Goal: Task Accomplishment & Management: Manage account settings

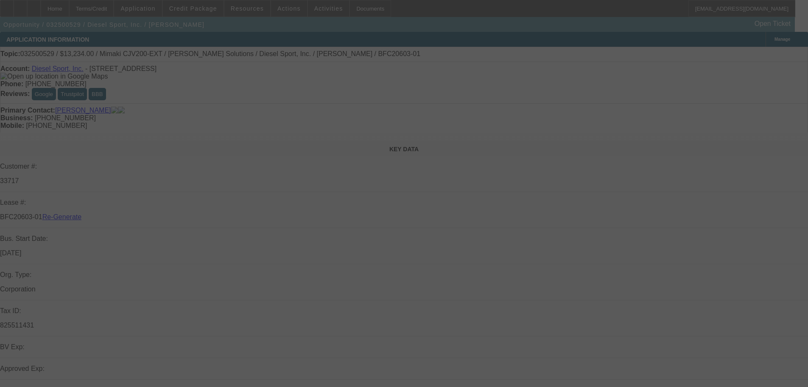
select select "3"
select select "0"
select select "0.1"
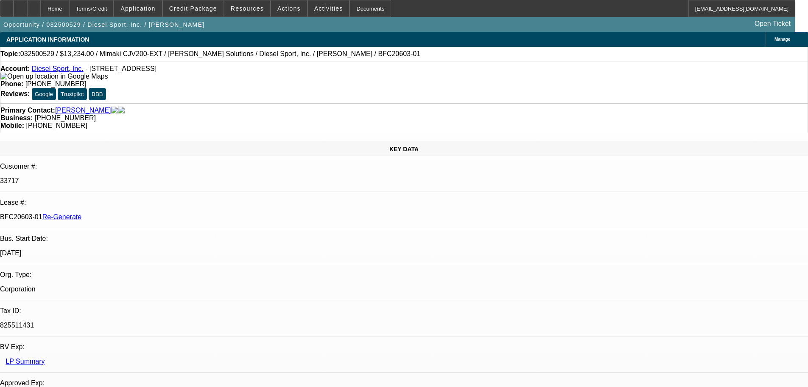
select select "1"
select select "4"
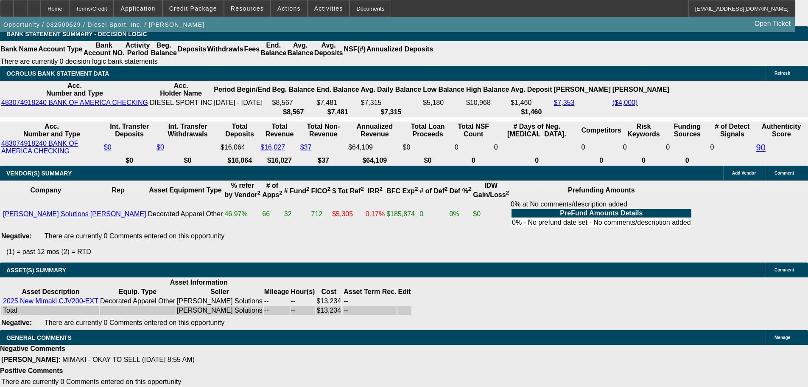
scroll to position [1740, 0]
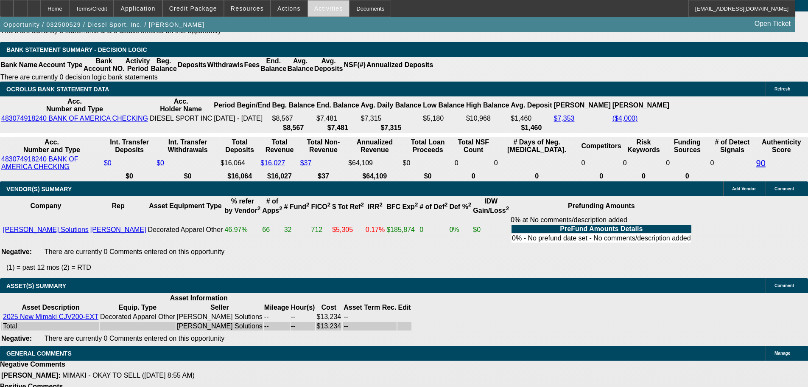
click at [316, 8] on span "Activities" at bounding box center [328, 8] width 29 height 7
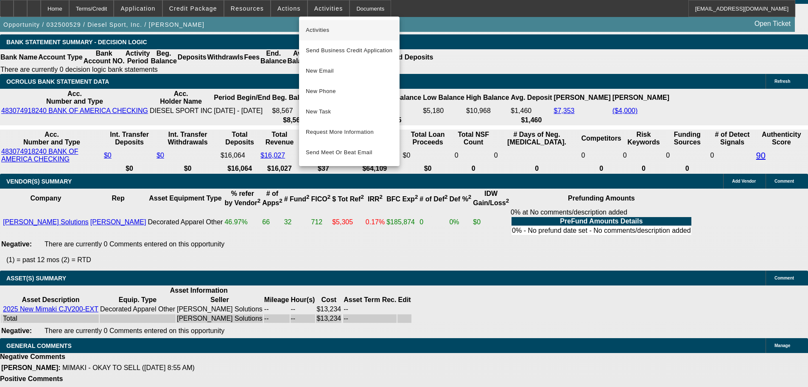
click at [320, 37] on button "Activities" at bounding box center [349, 30] width 101 height 20
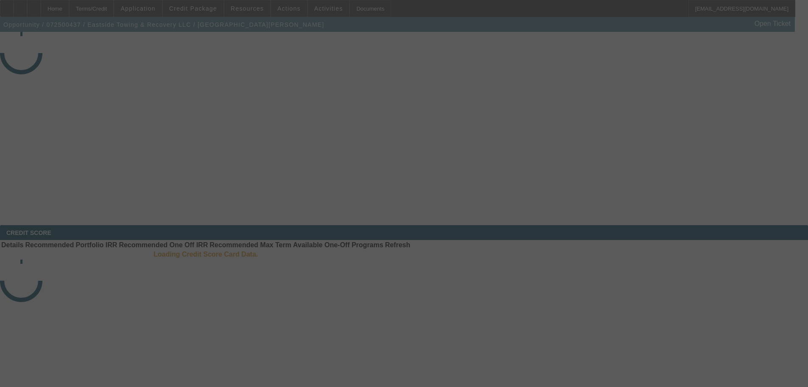
select select "3"
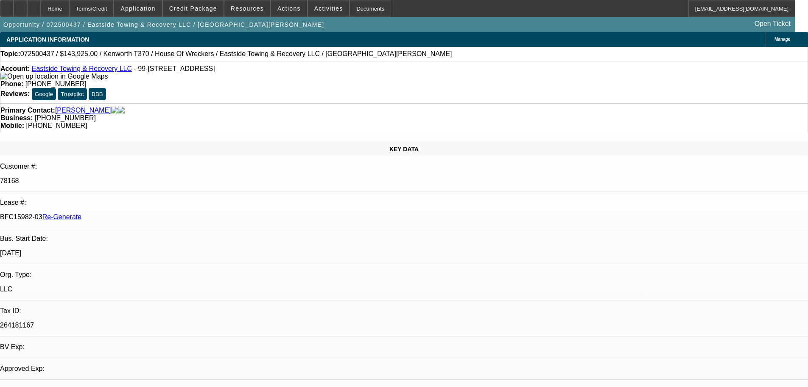
select select "0"
select select "6"
click at [318, 8] on span "Activities" at bounding box center [328, 8] width 29 height 7
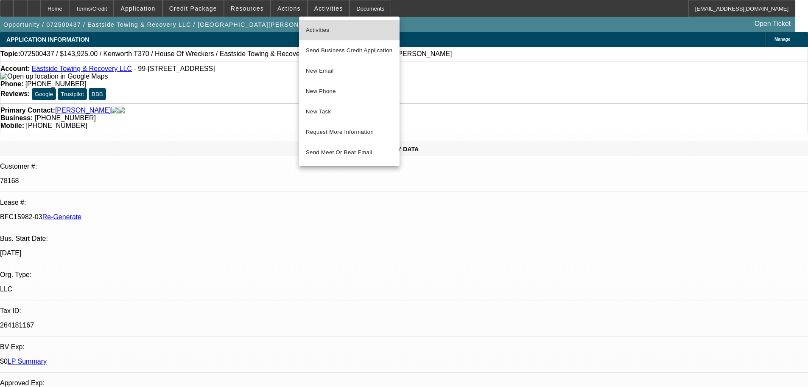
click at [317, 31] on span "Activities" at bounding box center [349, 30] width 87 height 10
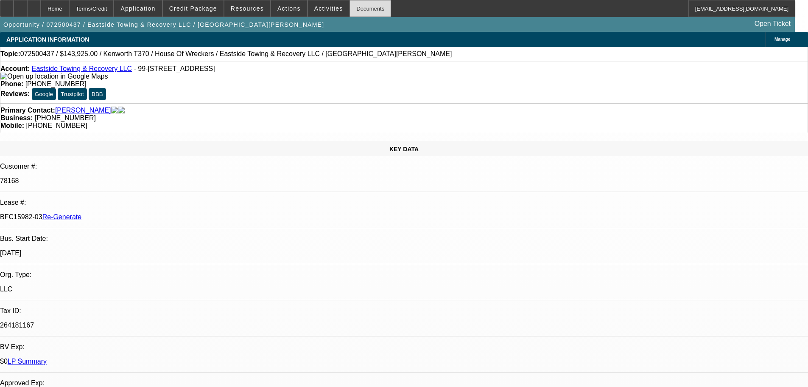
click at [350, 11] on div "Documents" at bounding box center [371, 8] width 42 height 17
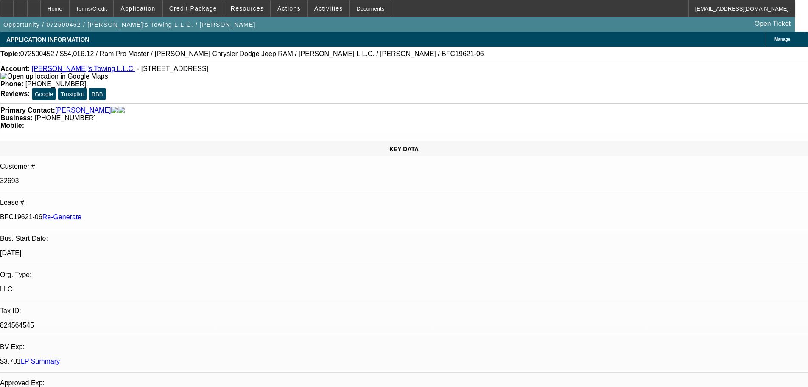
select select "3"
select select "0"
select select "3"
select select "0"
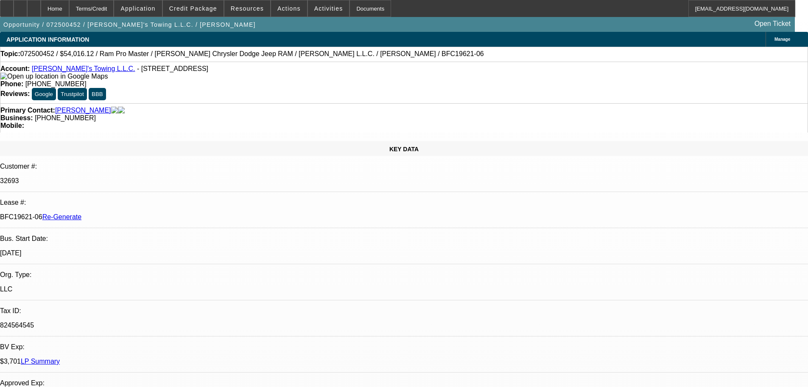
select select "6"
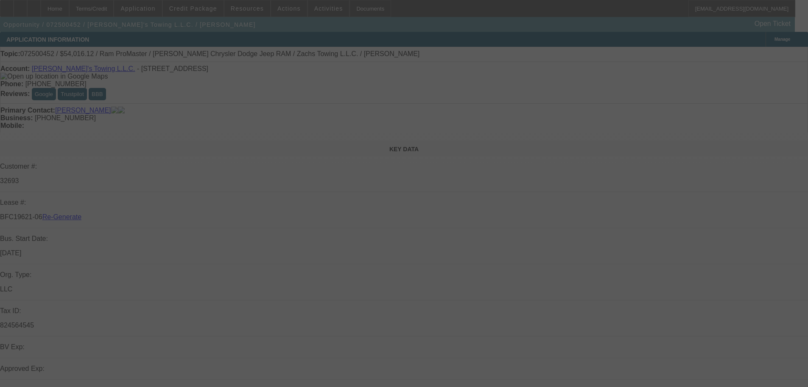
select select "3"
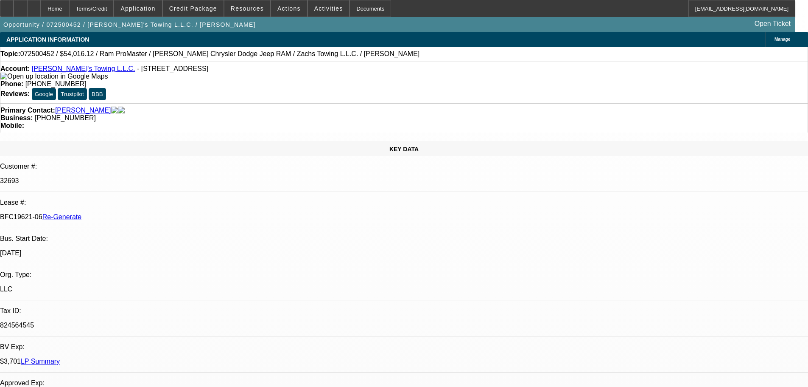
select select "0"
select select "3"
select select "0"
select select "6"
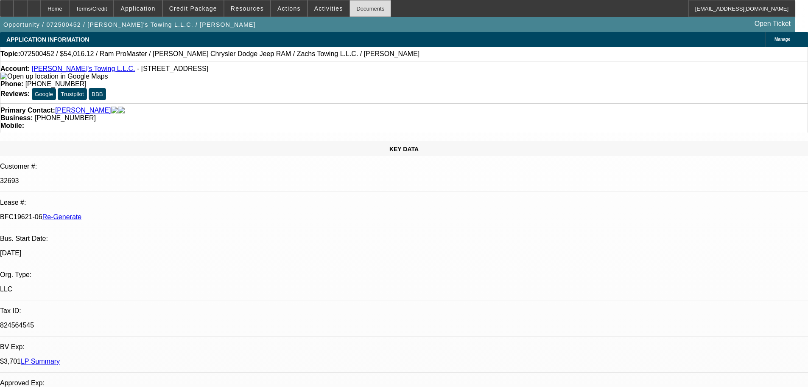
click at [350, 8] on div "Documents" at bounding box center [371, 8] width 42 height 17
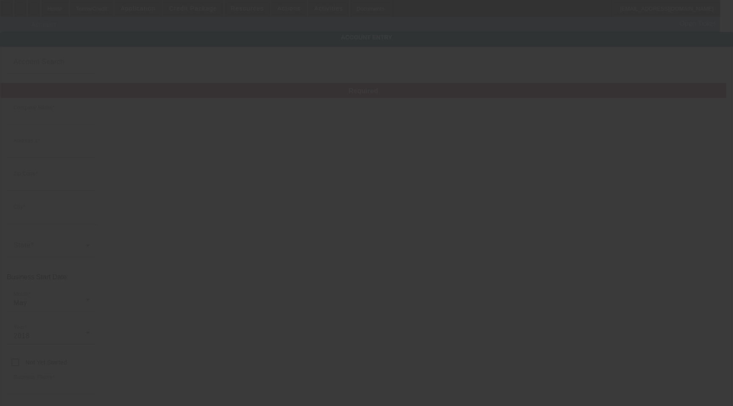
type input "[PERSON_NAME]'s Towing L.L.C."
type input "[STREET_ADDRESS]"
type input "43935"
type input "Martins Ferry"
type input "[PHONE_NUMBER]"
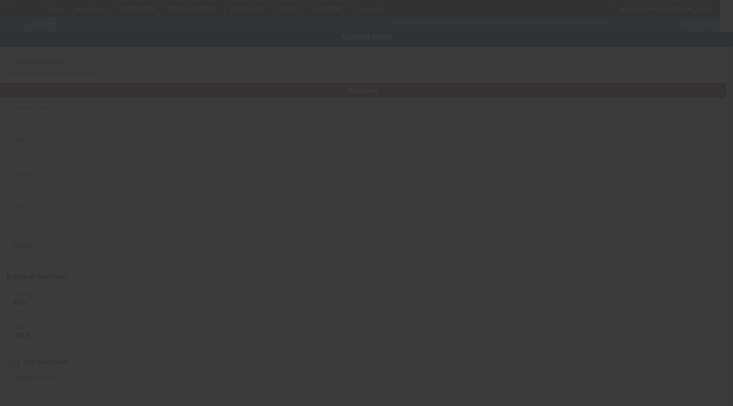
type input "[EMAIL_ADDRESS][DOMAIN_NAME]"
type input "Belmont"
type input "824564545"
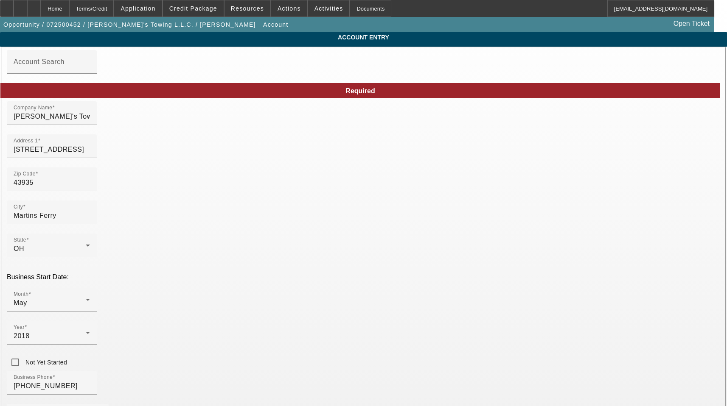
type input "[DATE]"
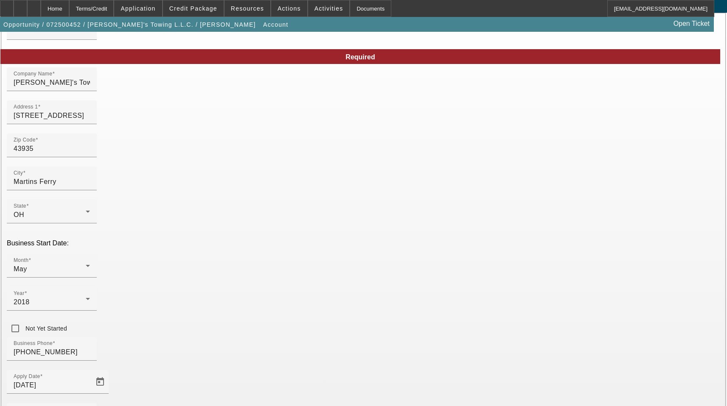
scroll to position [85, 0]
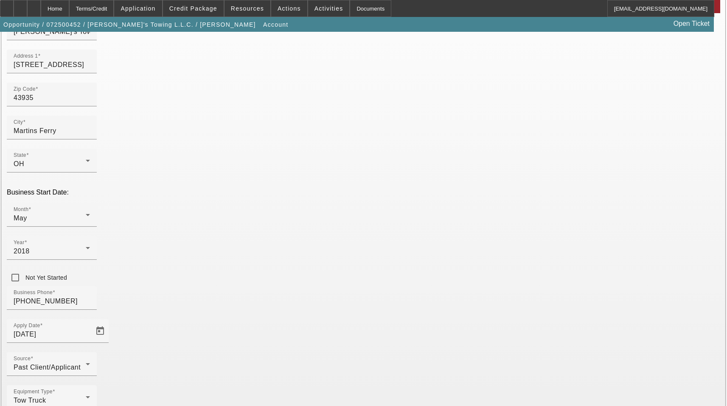
drag, startPoint x: 454, startPoint y: 102, endPoint x: 328, endPoint y: 87, distance: 127.0
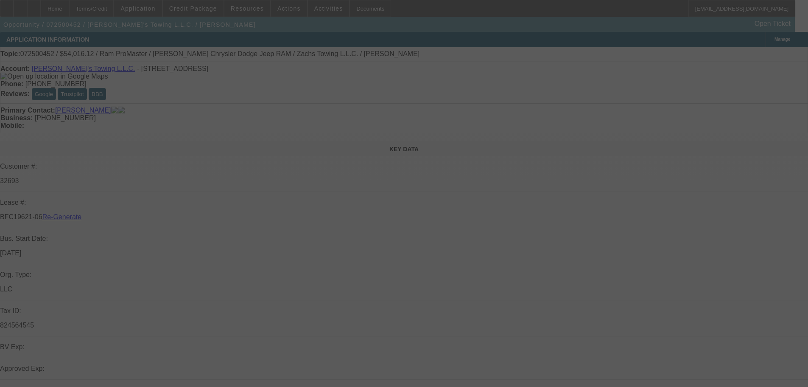
select select "3"
select select "0"
select select "3"
select select "0"
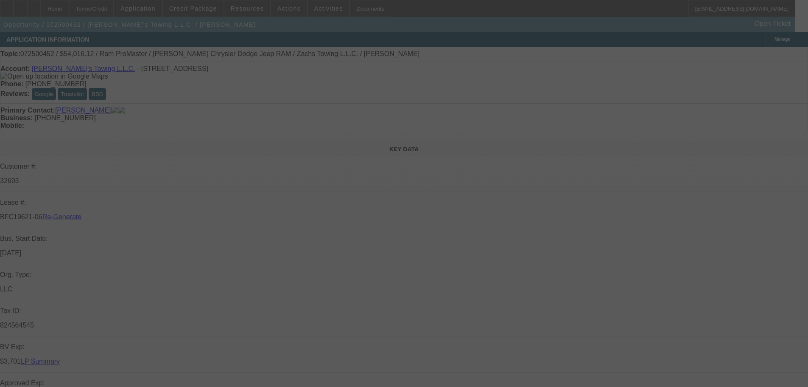
select select "6"
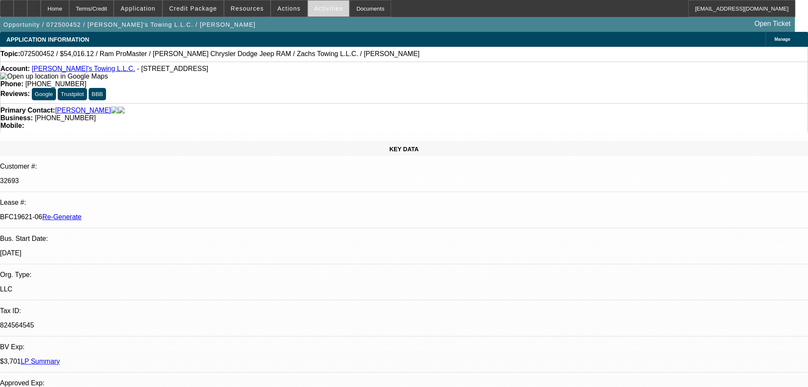
click at [320, 12] on span at bounding box center [329, 8] width 42 height 20
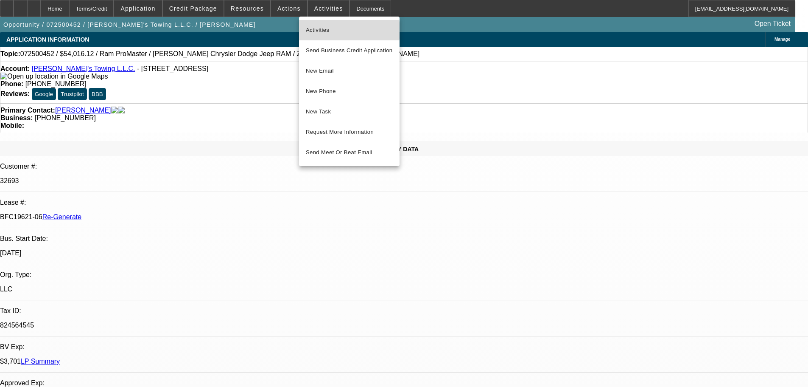
click at [326, 31] on span "Activities" at bounding box center [349, 30] width 87 height 10
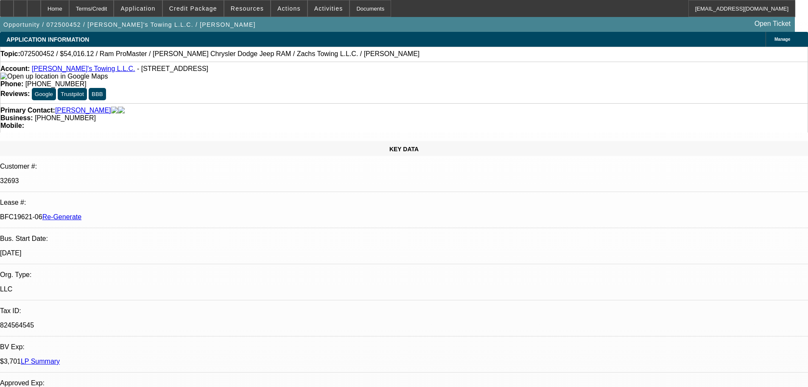
scroll to position [127, 0]
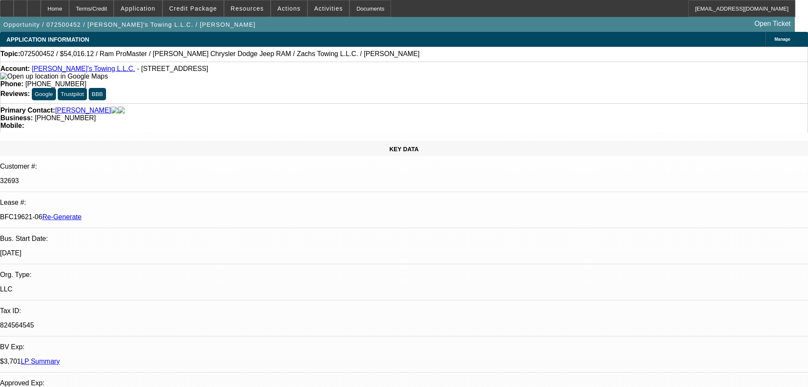
drag, startPoint x: 699, startPoint y: 291, endPoint x: 663, endPoint y: 301, distance: 37.9
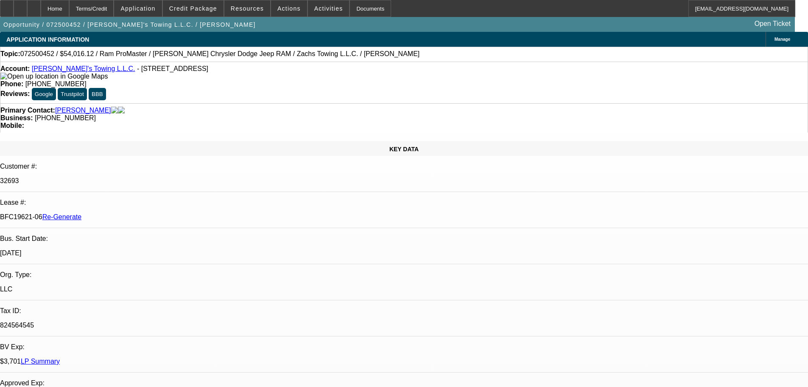
drag, startPoint x: 622, startPoint y: 279, endPoint x: 743, endPoint y: 298, distance: 122.8
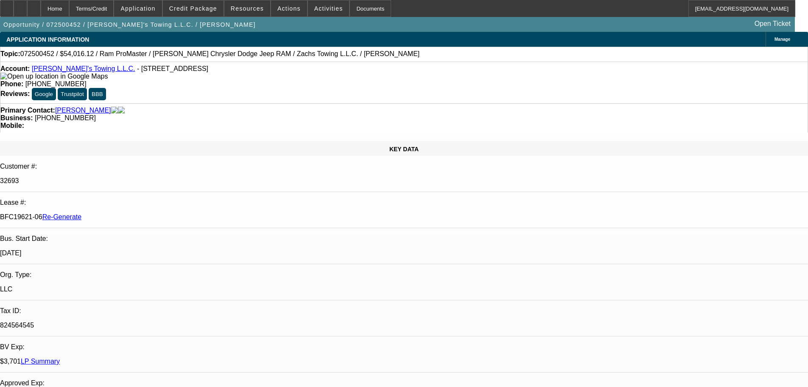
drag, startPoint x: 547, startPoint y: 291, endPoint x: 761, endPoint y: 289, distance: 214.3
copy div "tsenek@caldwellautomotive.com & jshepherd@caldwellautomotive.com"
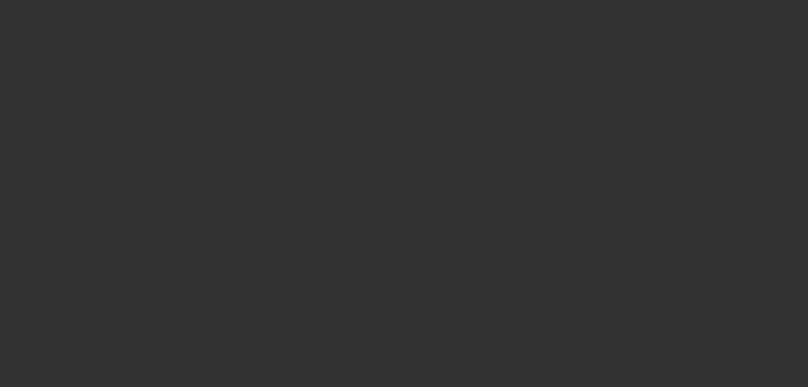
select select "3"
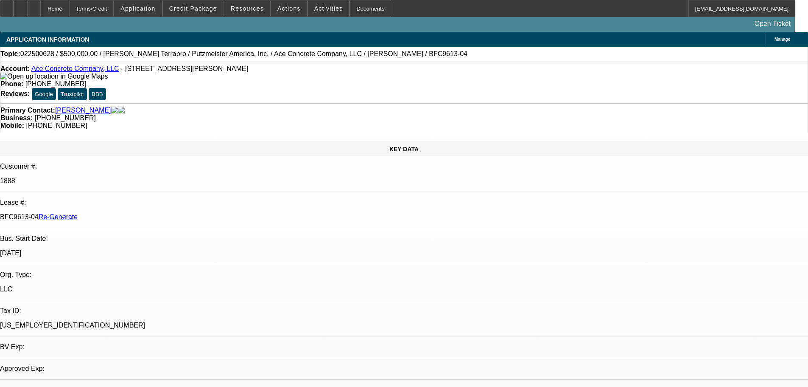
select select "0"
select select "3"
select select "0"
select select "6"
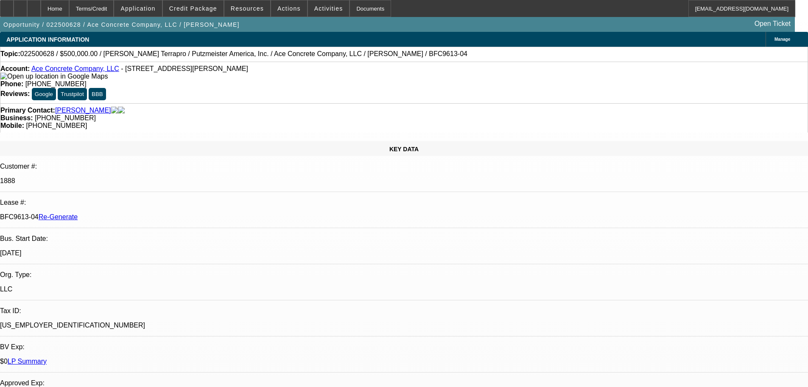
click at [351, 12] on div "Documents" at bounding box center [371, 8] width 42 height 17
type input "wire"
drag, startPoint x: 639, startPoint y: 289, endPoint x: 614, endPoint y: 289, distance: 25.0
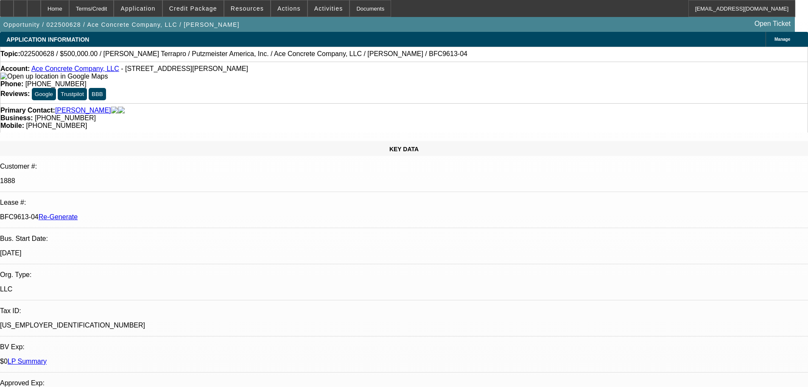
copy p "250,882.08"
click at [224, 9] on span at bounding box center [193, 8] width 61 height 20
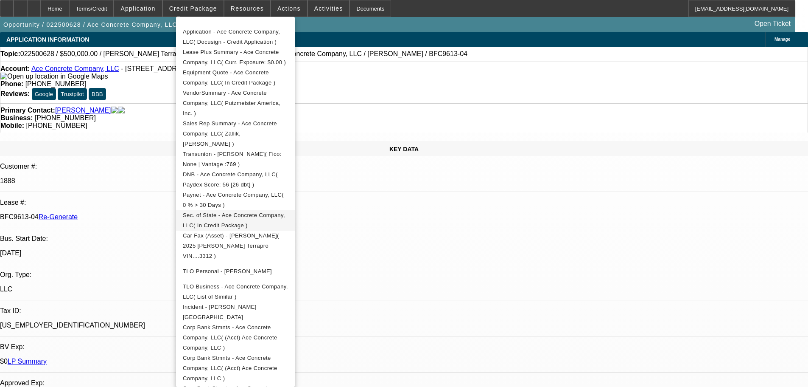
scroll to position [120, 0]
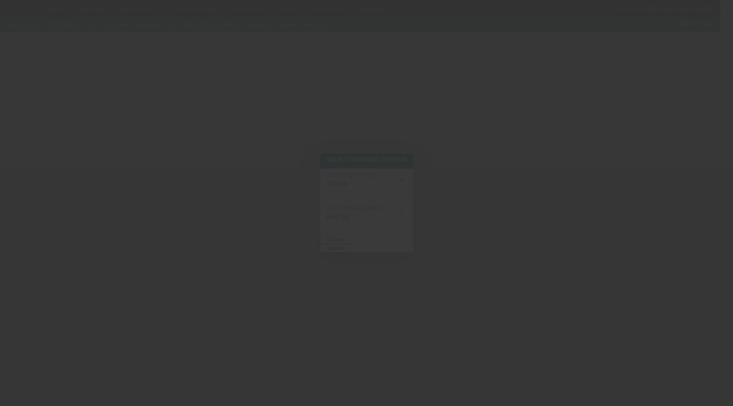
click at [334, 174] on div at bounding box center [366, 203] width 733 height 406
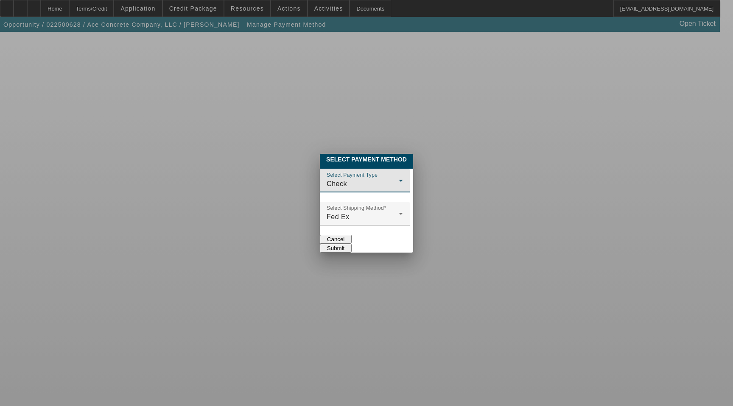
click at [336, 179] on div "Check" at bounding box center [363, 184] width 72 height 10
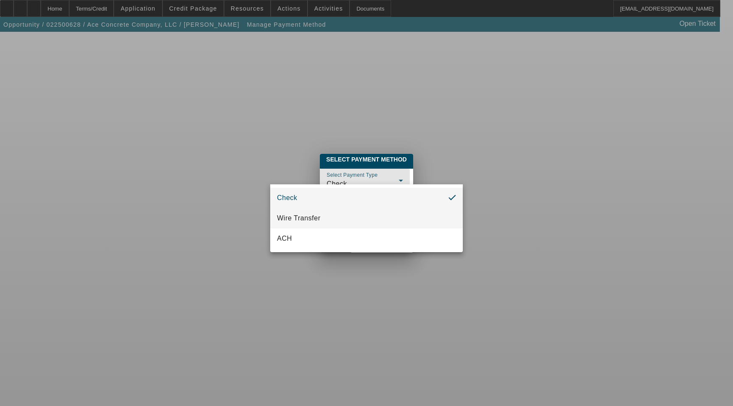
click at [331, 216] on mat-option "Wire Transfer" at bounding box center [366, 218] width 193 height 20
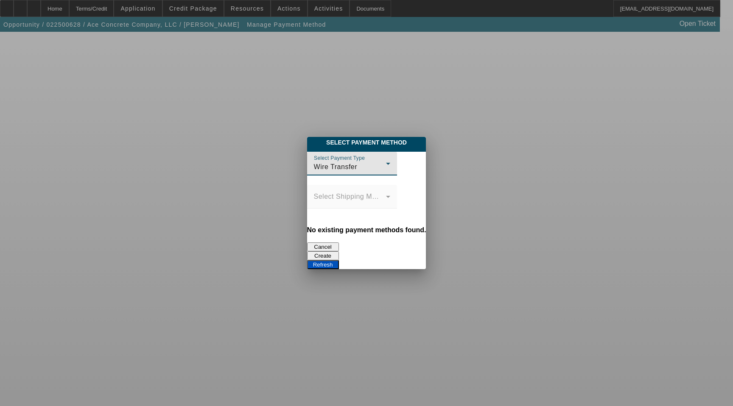
click at [339, 261] on button "Refresh" at bounding box center [323, 265] width 32 height 9
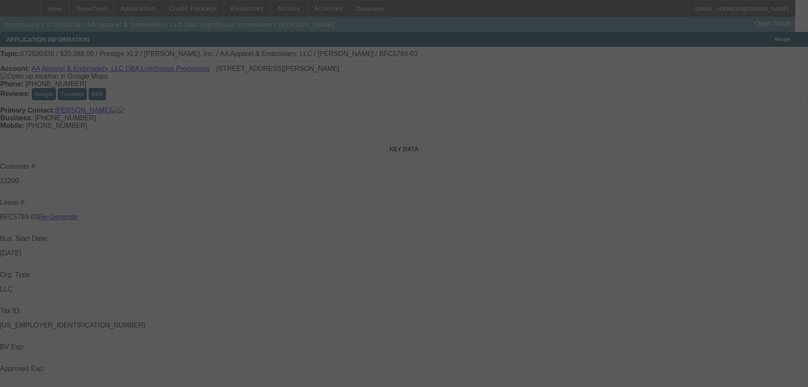
select select "3"
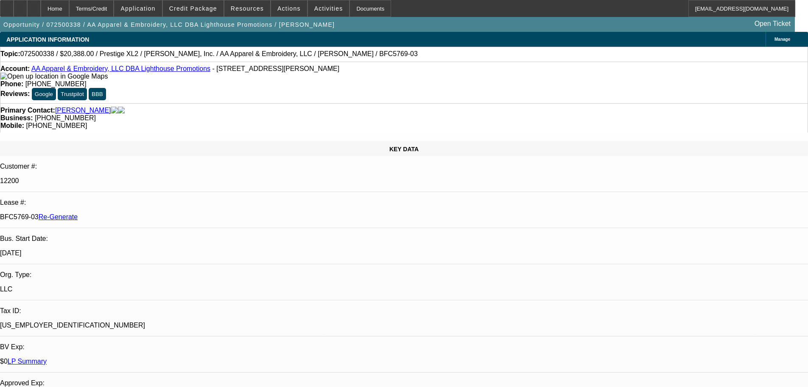
select select "0"
select select "1"
select select "2"
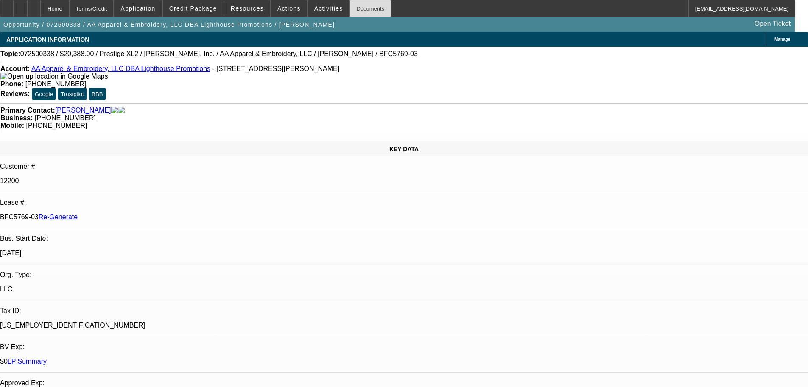
click at [368, 8] on div "Documents" at bounding box center [371, 8] width 42 height 17
click at [320, 9] on span "Activities" at bounding box center [328, 8] width 29 height 7
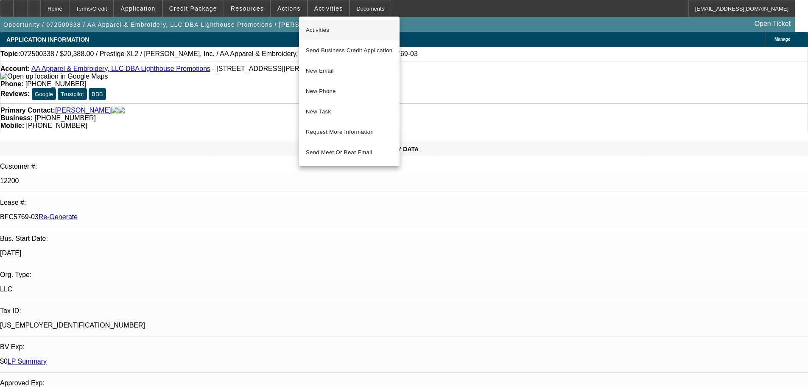
click at [323, 25] on button "Activities" at bounding box center [349, 30] width 101 height 20
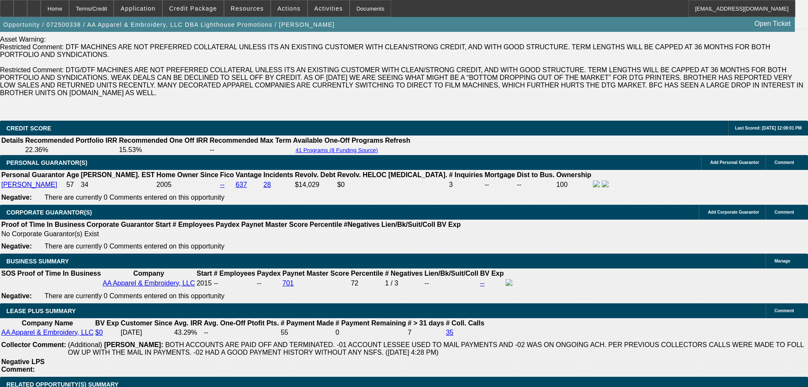
scroll to position [1315, 0]
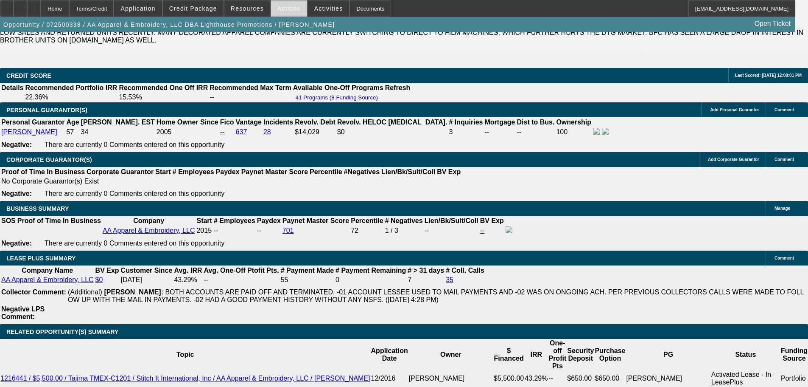
click at [280, 12] on span at bounding box center [289, 8] width 36 height 20
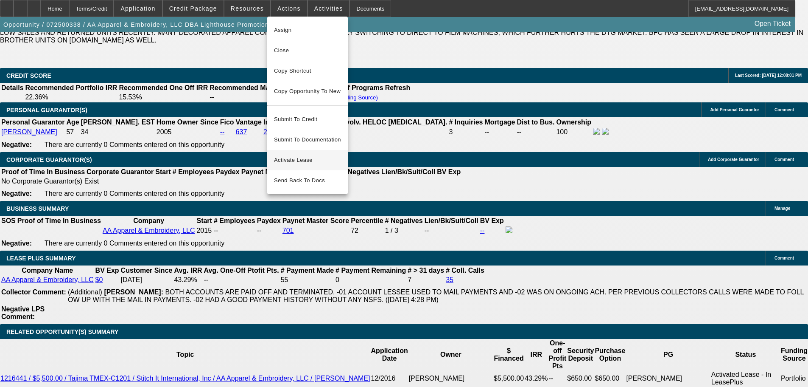
click at [291, 155] on span "Activate Lease" at bounding box center [307, 160] width 67 height 10
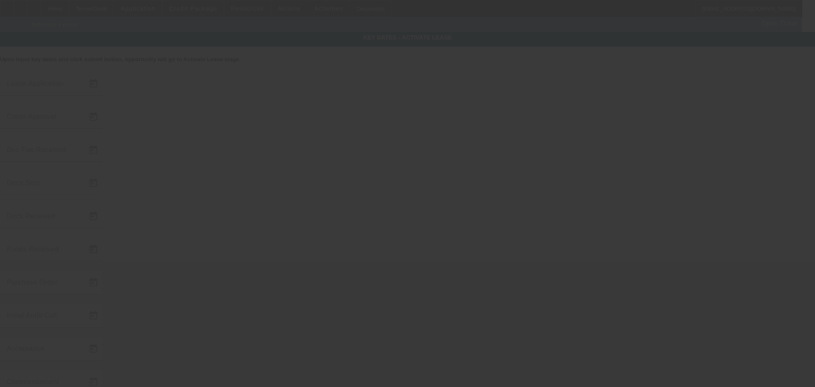
type input "7/15/2025"
type input "7/29/2025"
type input "7/30/2025"
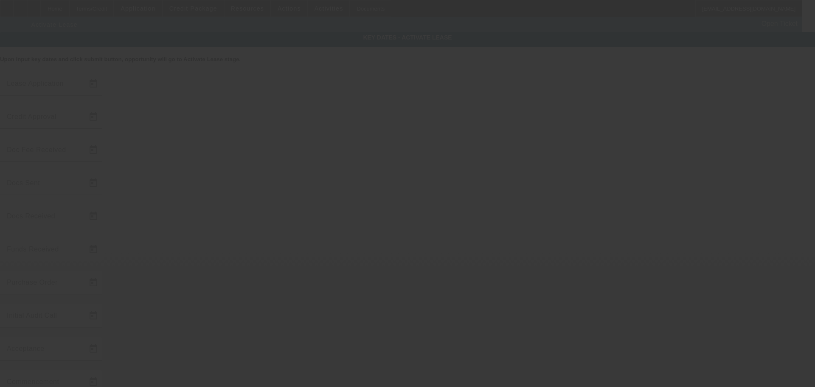
type input "8/1/2025"
type input "8/6/2025"
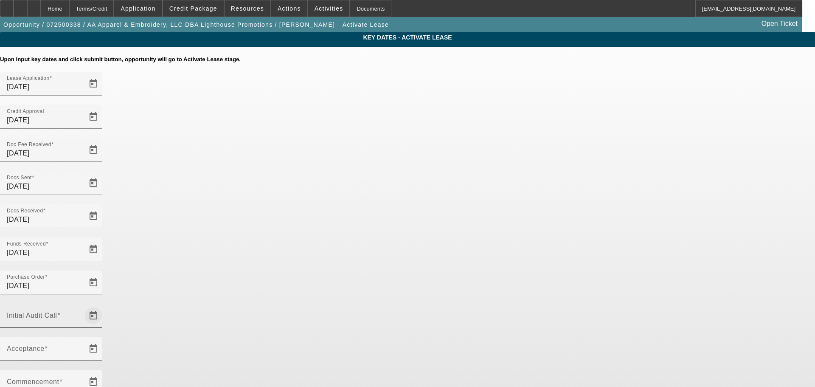
click at [104, 305] on span "Open calendar" at bounding box center [93, 315] width 20 height 20
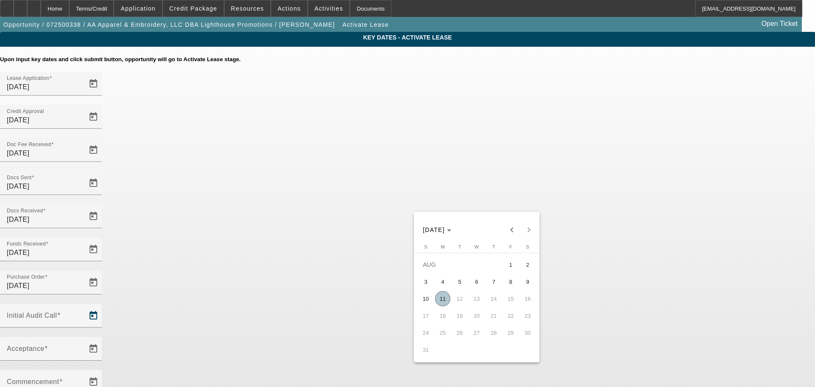
click at [440, 303] on span "11" at bounding box center [442, 298] width 15 height 15
type input "8/11/2025"
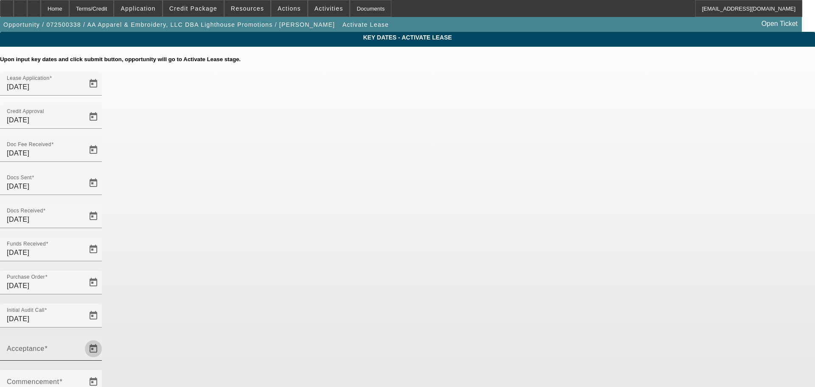
click at [102, 340] on button "Open calendar" at bounding box center [93, 348] width 17 height 17
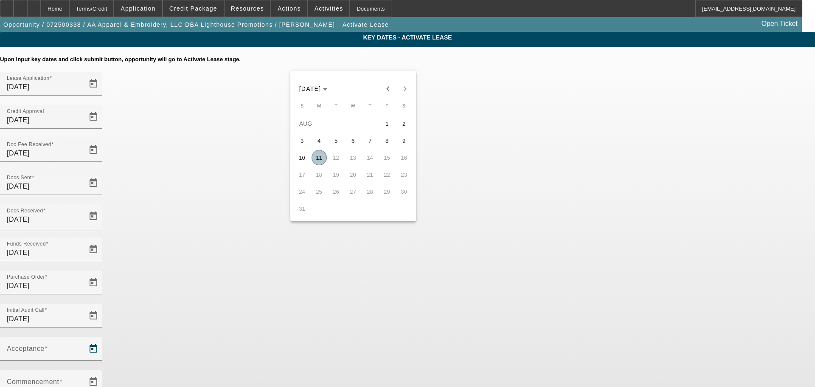
click at [321, 160] on span "11" at bounding box center [318, 157] width 15 height 15
type input "8/11/2025"
type input "9/1/2025"
type input "10/1/2025"
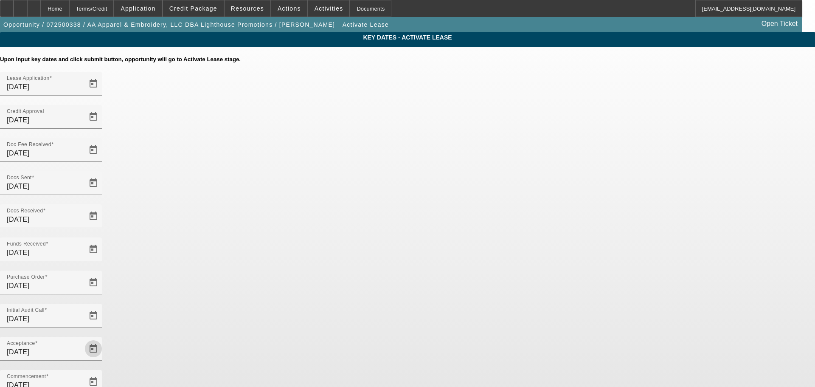
click at [527, 370] on div "Commencement 9/1/2025" at bounding box center [407, 386] width 815 height 33
click at [104, 371] on span "Open calendar" at bounding box center [93, 381] width 20 height 20
click at [513, 86] on span "Previous month" at bounding box center [511, 88] width 17 height 17
click at [507, 159] on span "15" at bounding box center [510, 157] width 15 height 15
type input "8/15/2025"
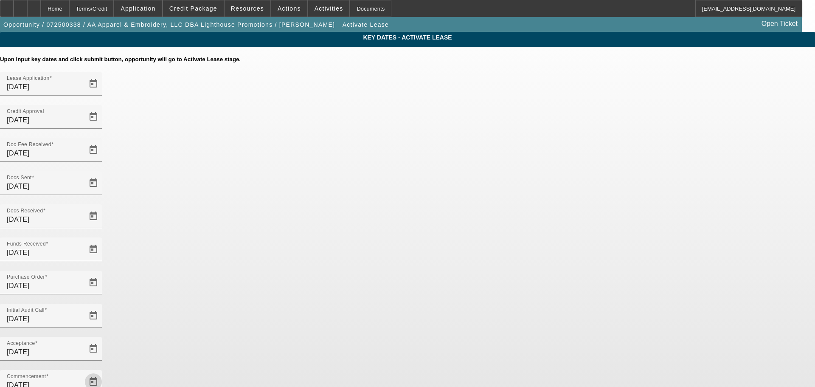
click at [663, 207] on app-key-dates "Key Dates - Activate Lease Upon input key dates and click submit button, opport…" at bounding box center [407, 292] width 815 height 521
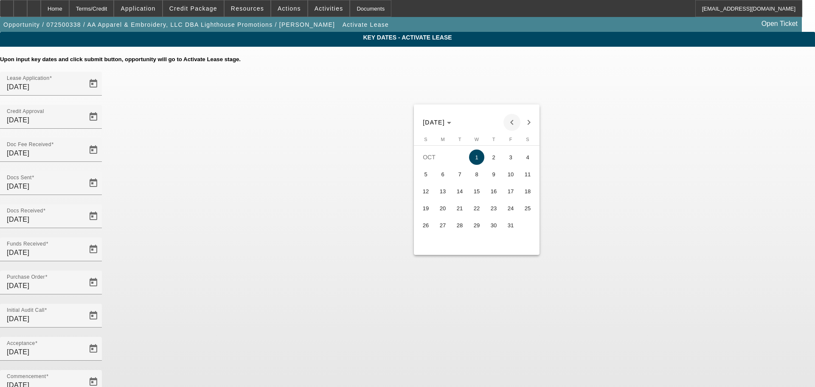
click at [509, 120] on span "Previous month" at bounding box center [511, 122] width 17 height 17
click at [446, 211] on span "15" at bounding box center [442, 207] width 15 height 15
type input "9/15/2025"
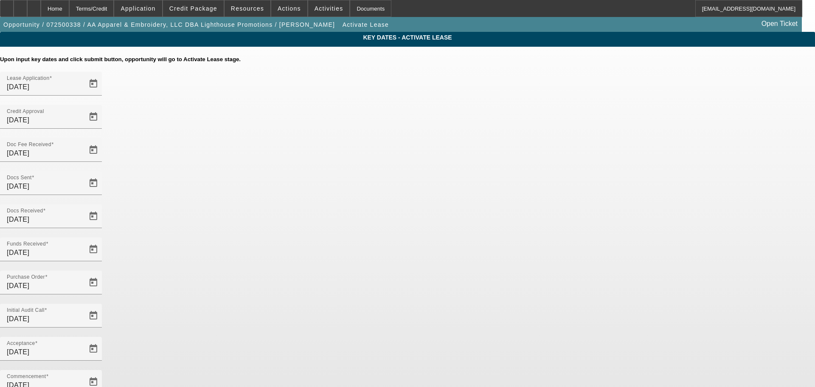
click at [671, 230] on app-key-dates "Key Dates - Activate Lease Upon input key dates and click submit button, opport…" at bounding box center [407, 292] width 815 height 521
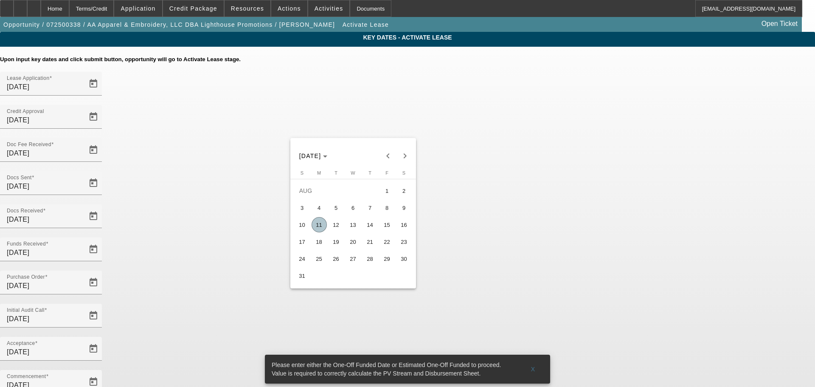
click at [383, 227] on span "15" at bounding box center [386, 224] width 15 height 15
type input "8/15/2025"
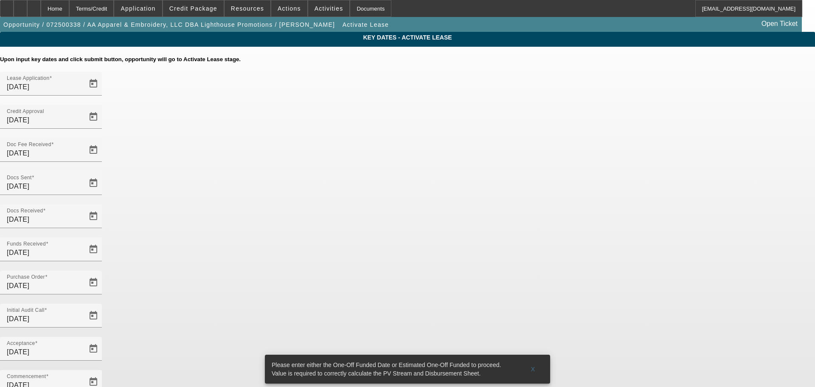
click at [460, 354] on div "Please enter either the One-Off Funded Date or Estimated One-Off Funded to proc…" at bounding box center [392, 368] width 255 height 29
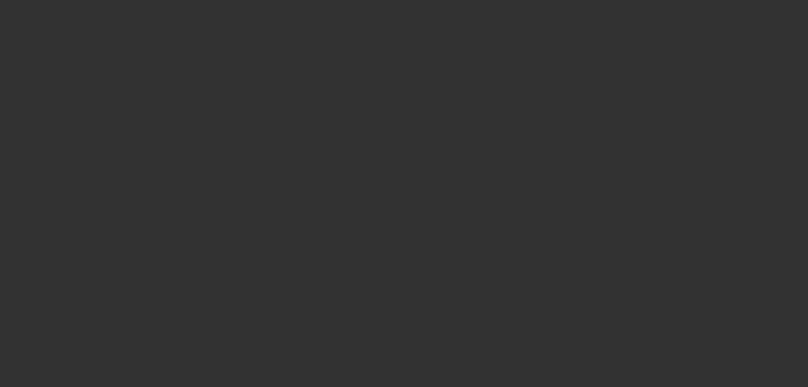
select select "4"
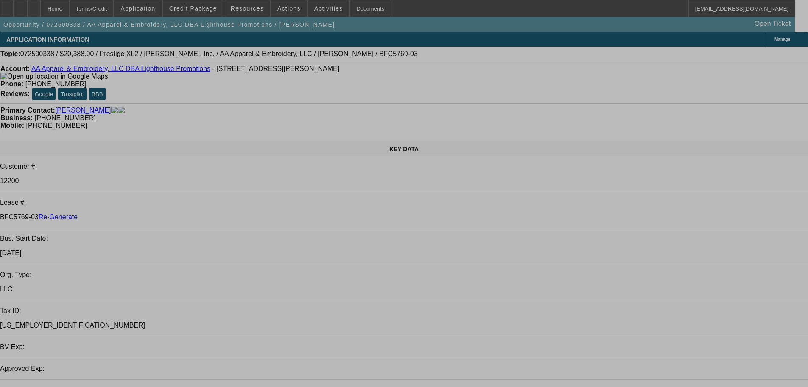
select select "0"
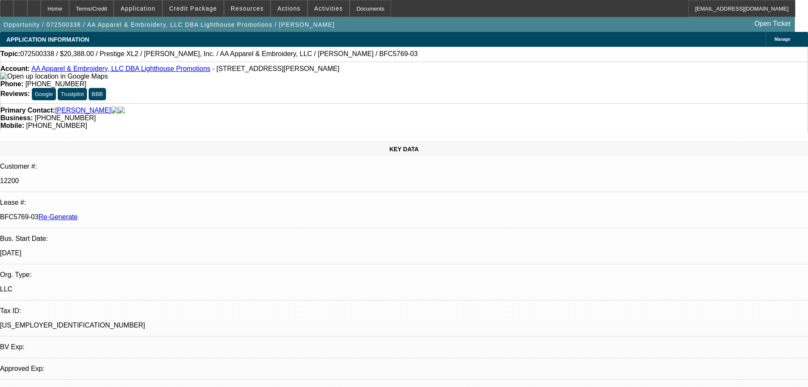
select select "2"
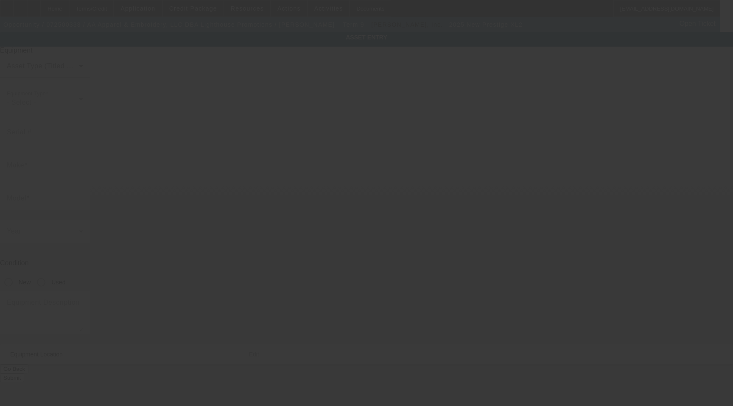
type input "Prestige"
type input "XL2"
radio input "true"
type textarea "Direct to Film Printer Includes all options, attachments, and accessories"
type input "[STREET_ADDRESS][PERSON_NAME]"
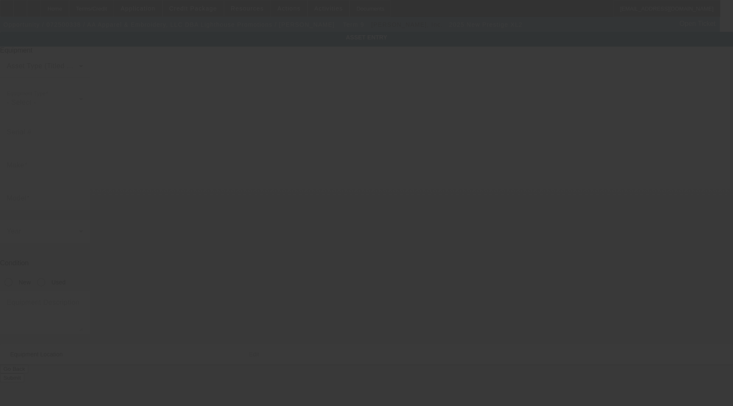
type input "[GEOGRAPHIC_DATA]"
type input "30214"
type input "Fayette"
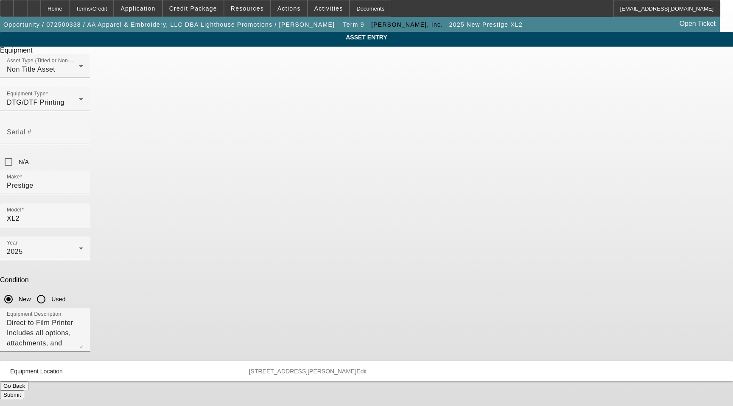
click at [357, 368] on span "[STREET_ADDRESS][PERSON_NAME]" at bounding box center [303, 371] width 108 height 7
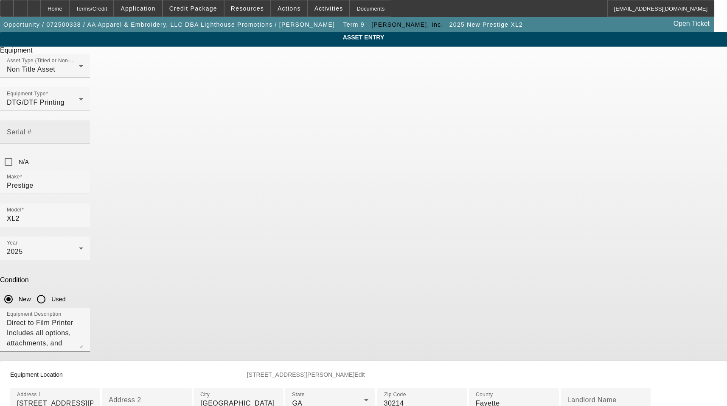
click at [31, 129] on mat-label "Serial #" at bounding box center [19, 132] width 25 height 7
click at [83, 131] on input "Serial #" at bounding box center [45, 136] width 76 height 10
paste input "24JELV109-EN1-02-2-2-2404-1005-005"
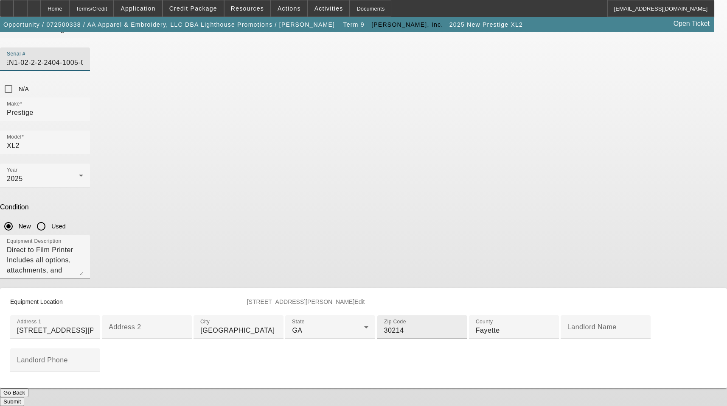
scroll to position [205, 0]
type input "24JELV109-EN1-02-2-2-2404-1005-005"
click at [24, 398] on button "Submit" at bounding box center [12, 402] width 24 height 9
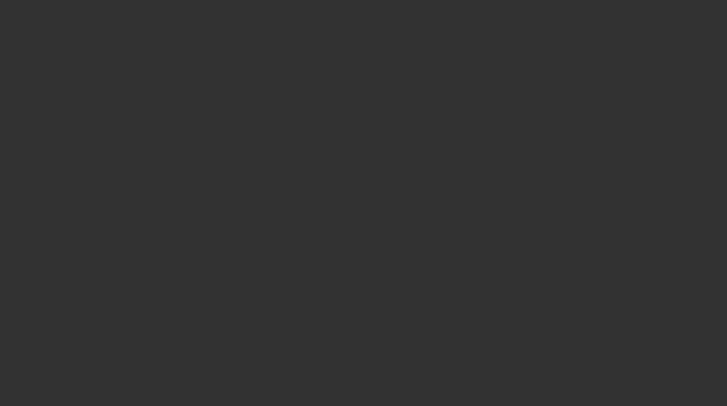
select select "3"
select select "0"
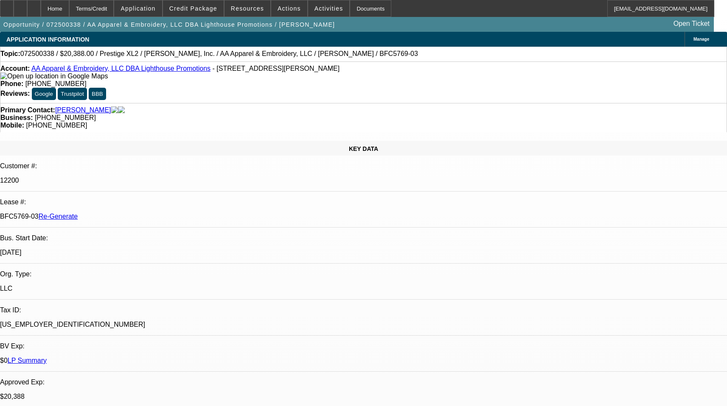
select select "2"
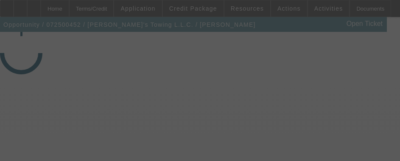
select select "3"
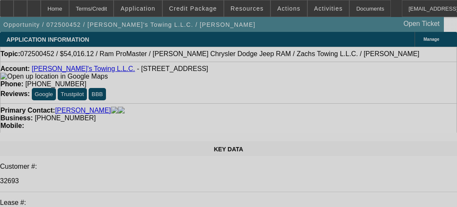
select select "0"
select select "3"
select select "0"
select select "6"
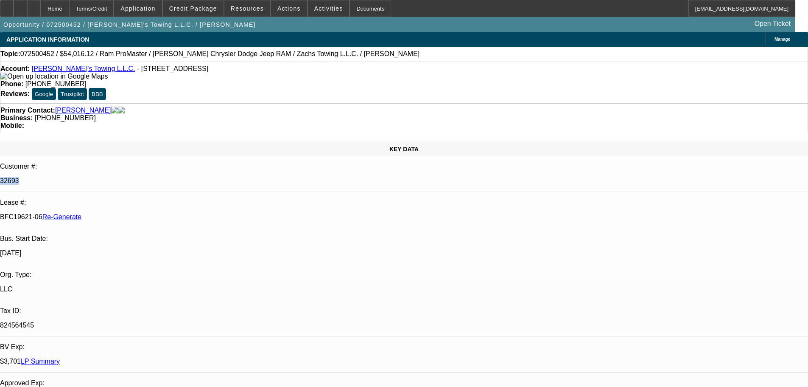
drag, startPoint x: 99, startPoint y: 132, endPoint x: 116, endPoint y: 131, distance: 16.6
click at [116, 177] on div "32693" at bounding box center [404, 181] width 808 height 8
copy p "32693"
